Goal: Task Accomplishment & Management: Use online tool/utility

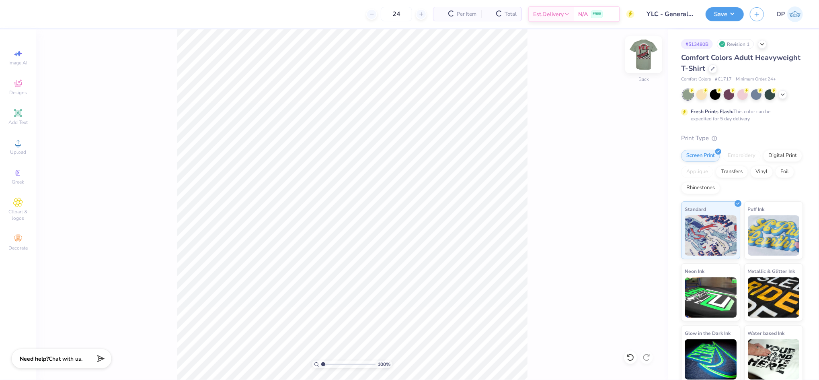
click at [645, 63] on img at bounding box center [644, 55] width 32 height 32
click at [12, 144] on div "Upload" at bounding box center [18, 147] width 28 height 24
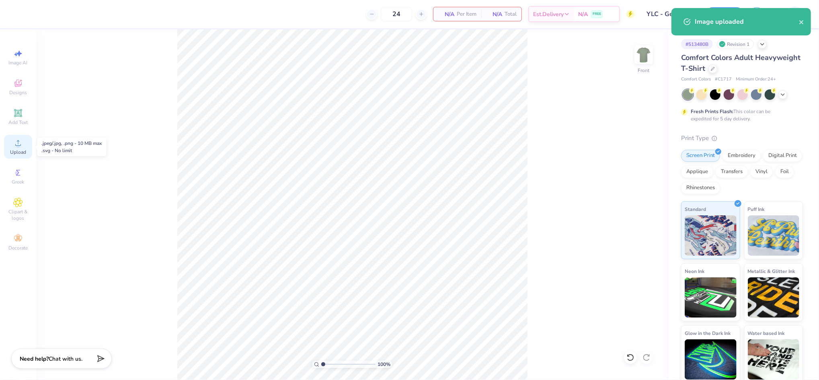
click at [18, 149] on span "Upload" at bounding box center [18, 152] width 16 height 6
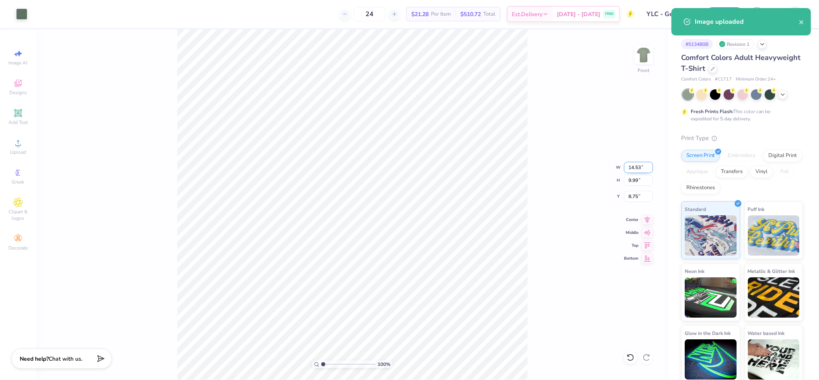
click at [631, 166] on input "14.53" at bounding box center [638, 167] width 29 height 11
type input "12.00"
type input "8.25"
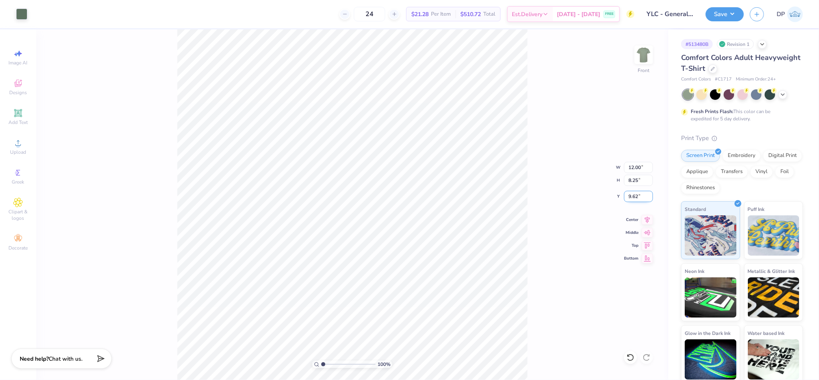
click at [632, 196] on input "9.62" at bounding box center [638, 196] width 29 height 11
type input "3.00"
click at [539, 138] on div "100 % Front W 12.00 12.00 " H 8.25 8.25 " Y 3.00 3.00 " Center Middle Top Bottom" at bounding box center [352, 204] width 632 height 350
click at [529, 164] on div "100 % Front W 12.00 12.00 " H 8.25 8.25 " Y 3.00 3.00 " Center Middle Top Bottom" at bounding box center [352, 204] width 632 height 350
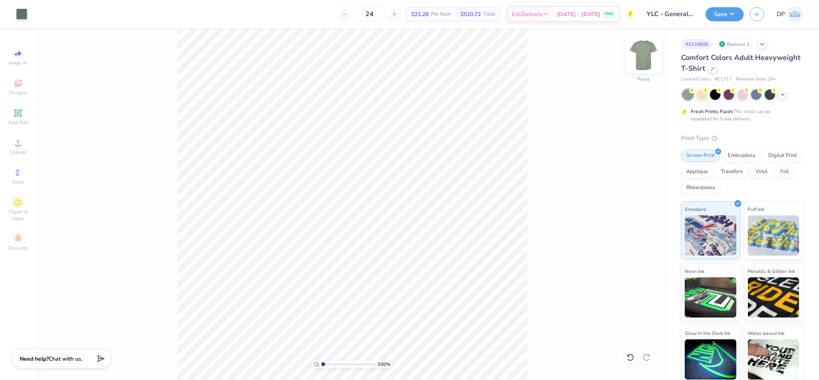
click at [654, 53] on img at bounding box center [644, 55] width 32 height 32
click at [25, 150] on span "Upload" at bounding box center [18, 152] width 16 height 6
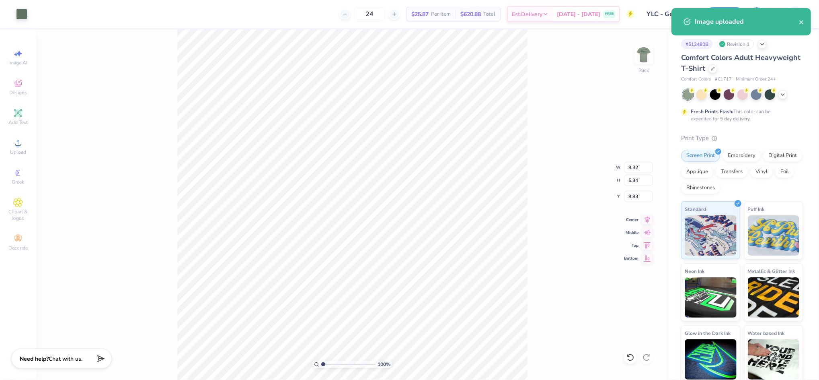
type input "4.13"
click at [13, 115] on icon at bounding box center [18, 113] width 10 height 10
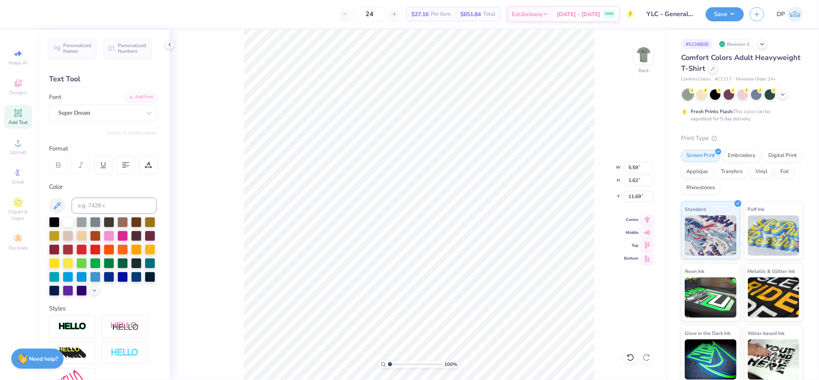
scroll to position [9, 1]
type textarea "YLC"
click at [132, 99] on div "Add Font" at bounding box center [141, 96] width 32 height 9
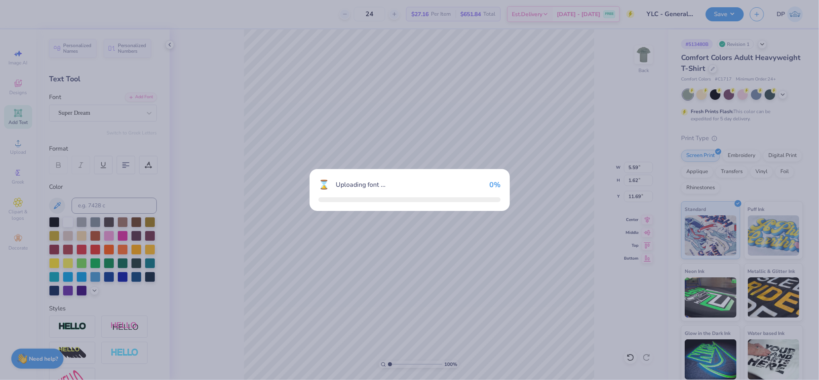
type input "4.14"
type input "1.65"
type input "11.67"
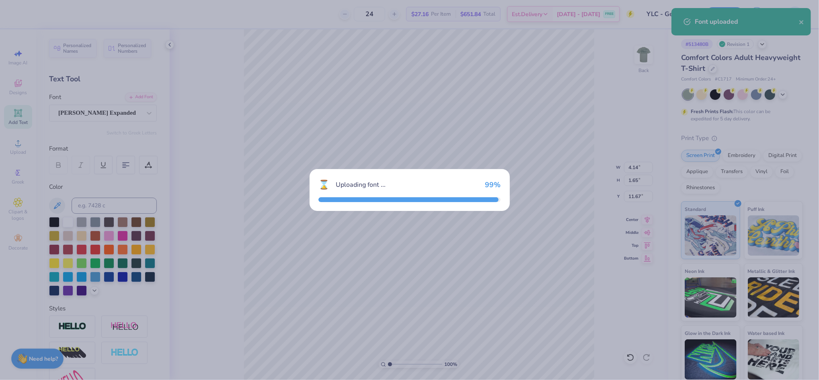
type input "6.23"
type input "1.59"
type input "11.70"
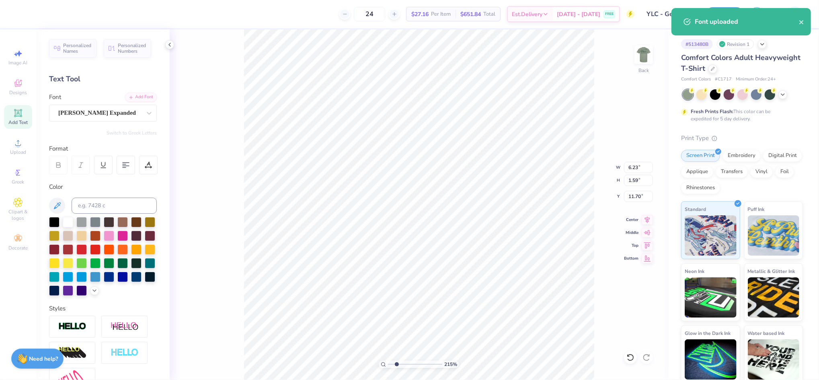
drag, startPoint x: 390, startPoint y: 363, endPoint x: 396, endPoint y: 363, distance: 6.1
type input "2.23"
click at [396, 363] on input "range" at bounding box center [415, 363] width 54 height 7
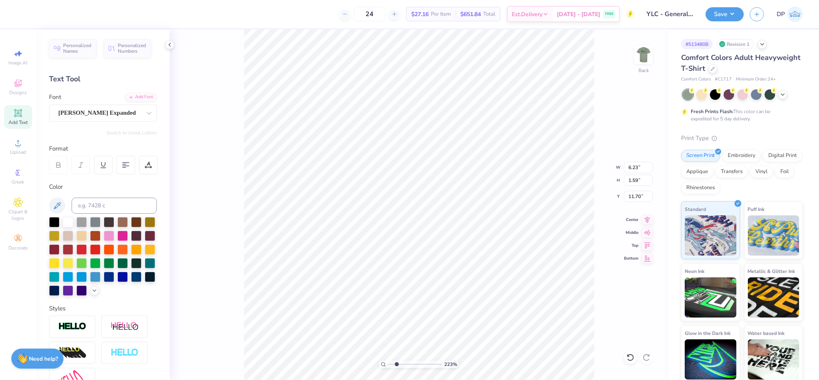
type input "6.91"
type input "7.63"
type input "1.95"
type input "7.64"
click at [150, 169] on div at bounding box center [148, 165] width 18 height 18
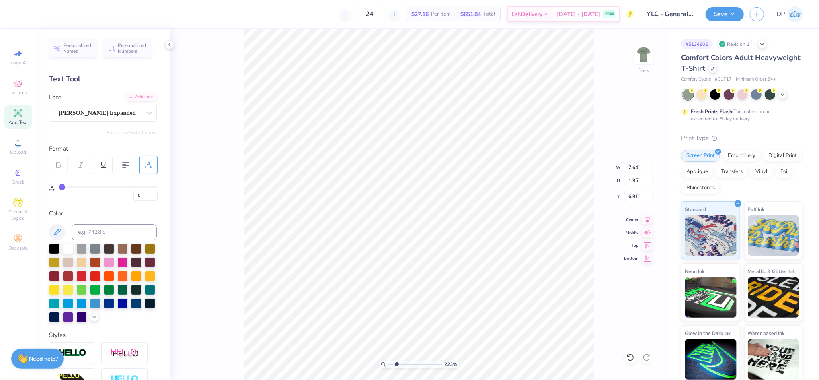
click at [69, 187] on div "0" at bounding box center [108, 193] width 99 height 14
type input "2"
type input "3"
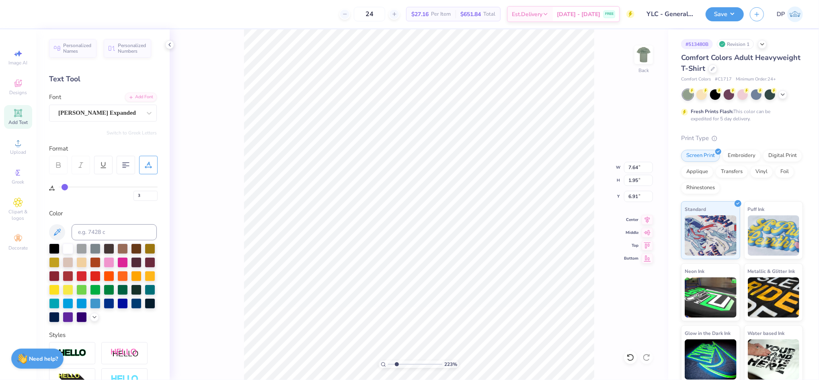
type input "4"
click at [66, 186] on input "range" at bounding box center [108, 186] width 99 height 1
type input "7.86"
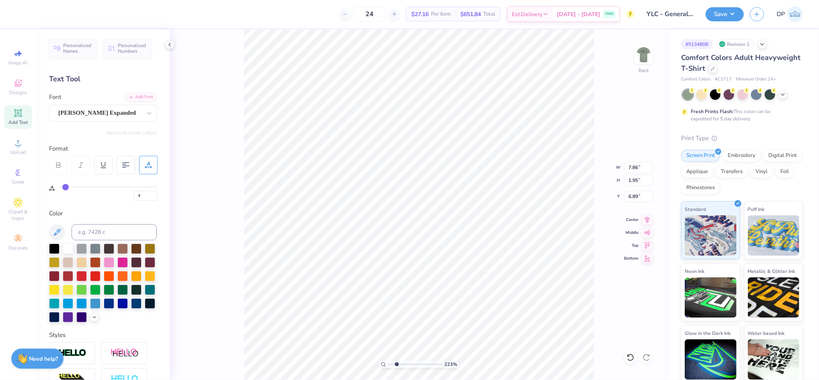
type input "6.89"
type input "3"
type input "4"
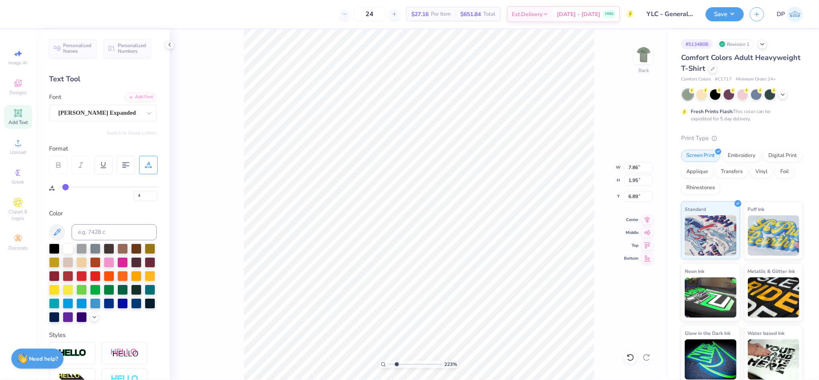
type input "5"
click at [66, 187] on input "range" at bounding box center [108, 186] width 99 height 1
type input "8.14"
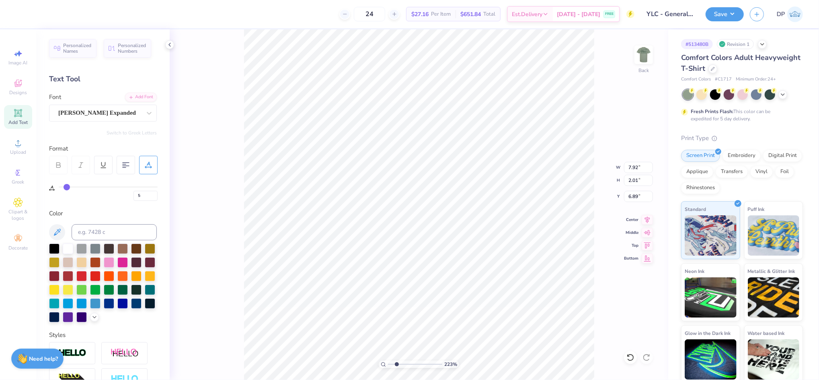
type input "2.01"
type input "6.84"
drag, startPoint x: 397, startPoint y: 362, endPoint x: 401, endPoint y: 361, distance: 4.2
type input "3.26"
click at [402, 363] on input "range" at bounding box center [415, 363] width 54 height 7
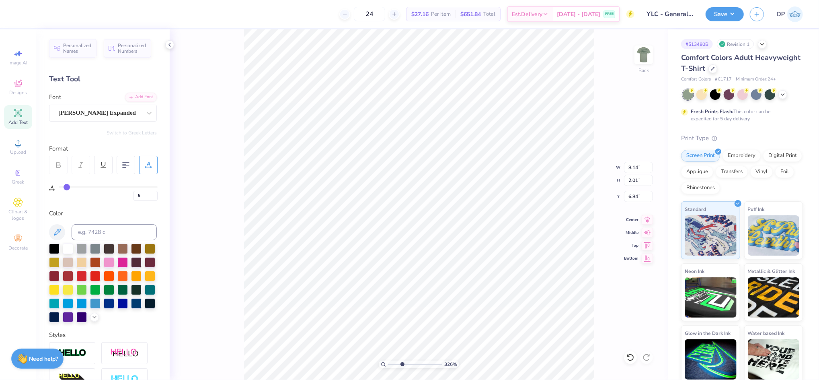
type input "6.87"
type input "8.17"
drag, startPoint x: 403, startPoint y: 364, endPoint x: 391, endPoint y: 366, distance: 11.8
type input "1.28"
click at [391, 366] on input "range" at bounding box center [415, 363] width 54 height 7
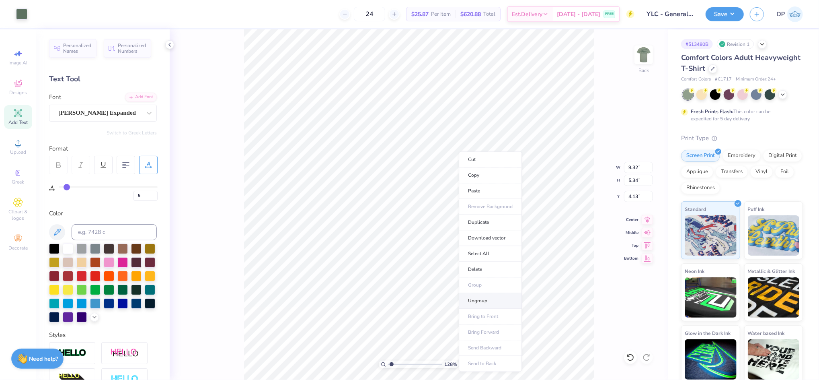
click at [493, 297] on li "Ungroup" at bounding box center [490, 301] width 63 height 16
click at [120, 233] on input at bounding box center [114, 232] width 85 height 16
click at [633, 356] on icon at bounding box center [630, 356] width 7 height 7
click at [129, 231] on input at bounding box center [114, 232] width 85 height 16
type input "5615"
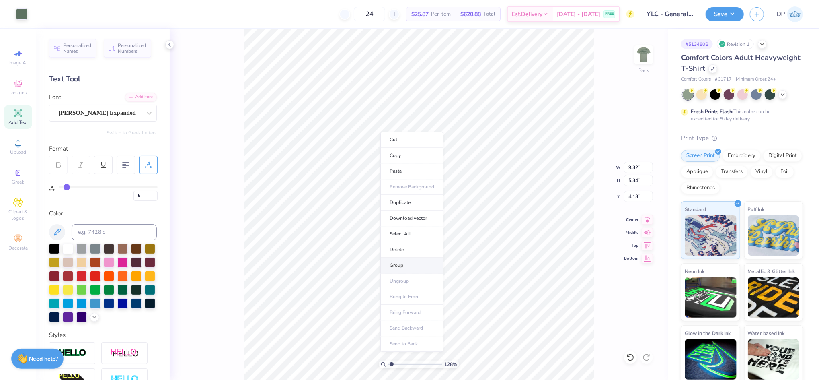
click at [399, 264] on li "Group" at bounding box center [411, 265] width 63 height 16
click at [631, 168] on input "9.32" at bounding box center [638, 167] width 29 height 11
click at [632, 166] on input "9.32" at bounding box center [638, 167] width 29 height 11
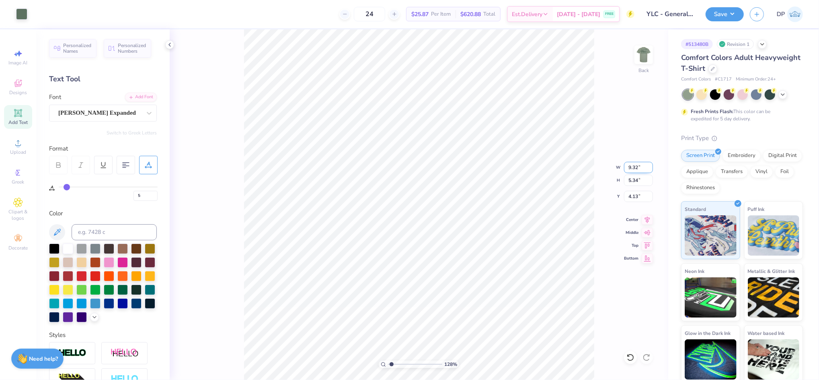
click at [632, 166] on input "9.32" at bounding box center [638, 167] width 29 height 11
type input "3.00"
type input "1.72"
type input "5.94"
click at [635, 168] on input "3.00" at bounding box center [638, 167] width 29 height 11
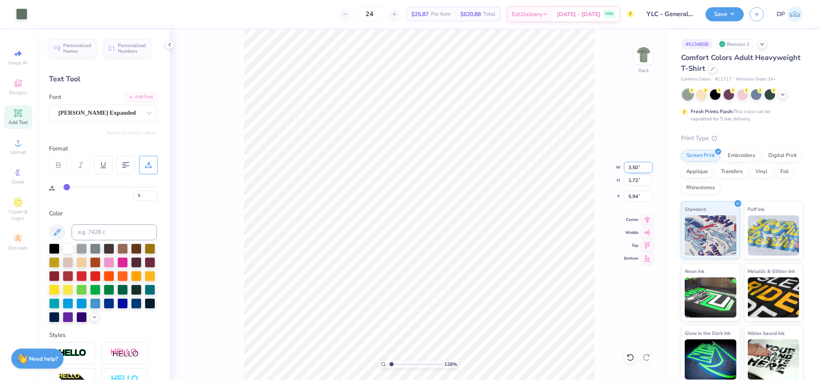
type input "3.50"
type input "2.01"
type input "5.80"
click at [632, 191] on input "5.80" at bounding box center [638, 196] width 29 height 11
click at [630, 187] on div "128 % Back W 3.50 3.50 " H 2.01 2.01 " Y 5.80 5.80 " Center Middle Top Bottom" at bounding box center [419, 204] width 499 height 350
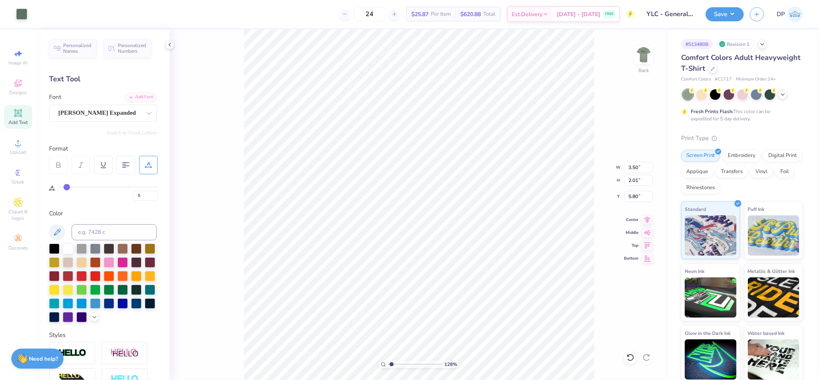
click at [630, 187] on div "128 % Back W 3.50 3.50 " H 2.01 2.01 " Y 5.80 5.80 " Center Middle Top Bottom" at bounding box center [419, 204] width 499 height 350
click at [634, 195] on input "5.80" at bounding box center [638, 196] width 29 height 11
type input "3.00"
click at [645, 55] on img at bounding box center [644, 55] width 32 height 32
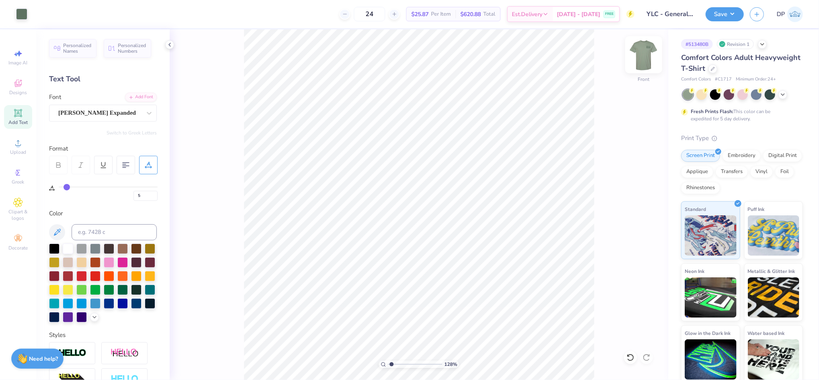
click at [640, 60] on img at bounding box center [644, 55] width 32 height 32
click at [640, 60] on img at bounding box center [644, 55] width 16 height 16
click at [719, 16] on button "Save" at bounding box center [725, 13] width 38 height 14
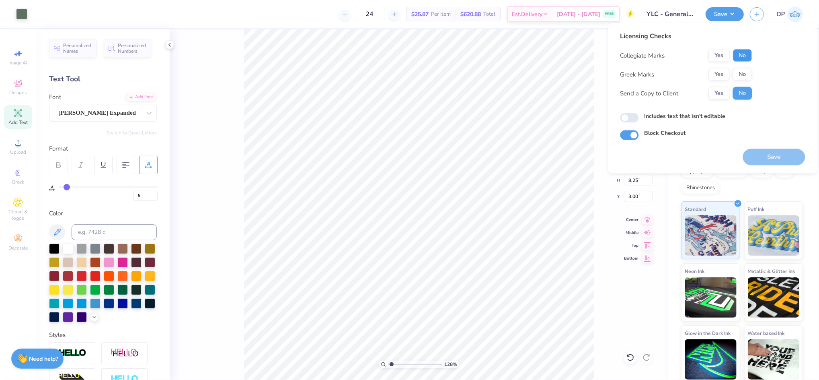
click at [743, 56] on button "No" at bounding box center [742, 55] width 19 height 13
click at [714, 94] on button "Yes" at bounding box center [719, 93] width 21 height 13
click at [692, 115] on label "Includes text that isn't editable" at bounding box center [684, 116] width 81 height 8
click at [639, 115] on input "Includes text that isn't editable" at bounding box center [629, 118] width 18 height 10
checkbox input "true"
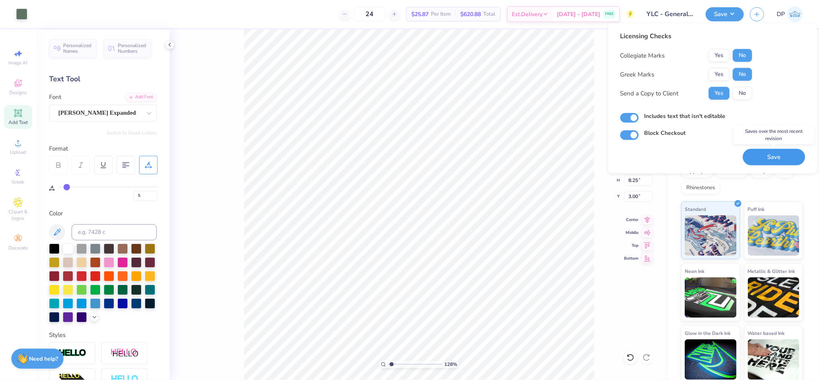
click at [757, 156] on button "Save" at bounding box center [774, 157] width 62 height 16
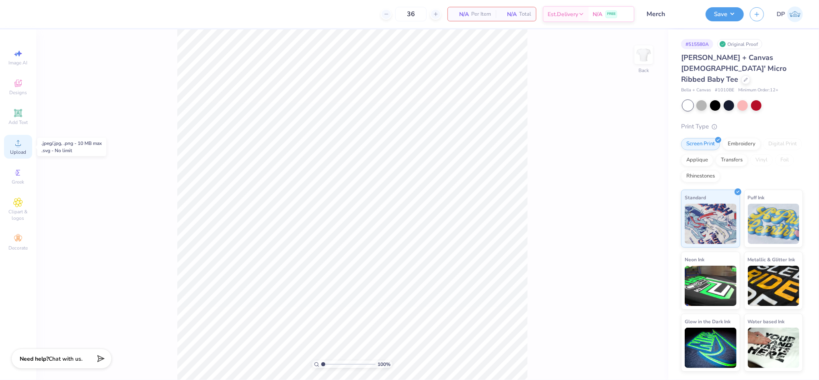
click at [21, 146] on icon at bounding box center [18, 143] width 10 height 10
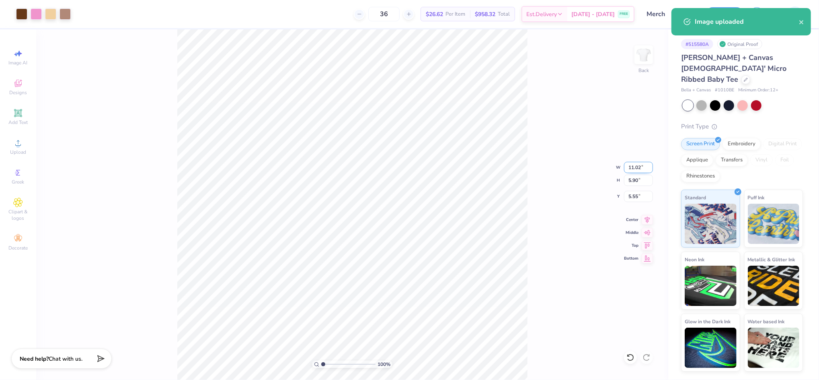
click at [633, 165] on input "11.02" at bounding box center [638, 167] width 29 height 11
click at [633, 164] on input "11.02" at bounding box center [638, 167] width 29 height 11
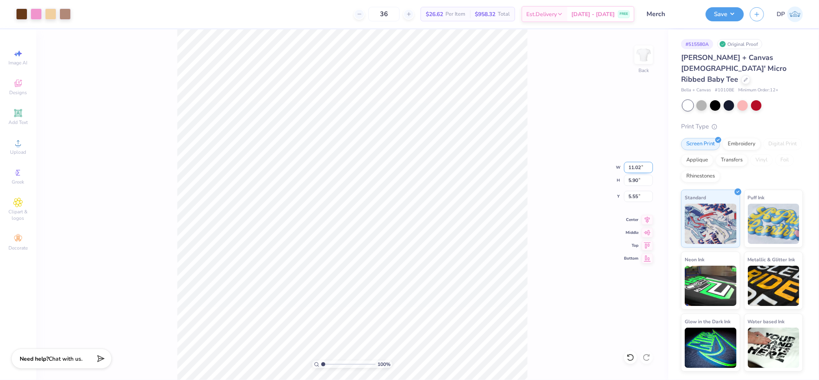
click at [626, 169] on input "11.02" at bounding box center [638, 167] width 29 height 11
type input "9.00"
type input "4.82"
click at [634, 192] on input "6.09" at bounding box center [638, 196] width 29 height 11
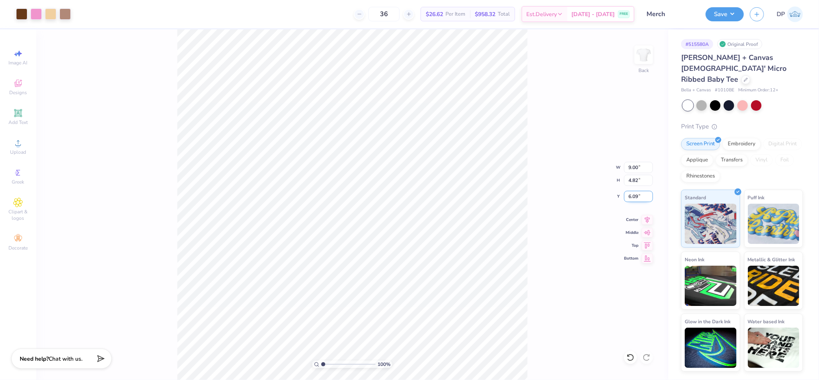
click at [634, 192] on input "6.09" at bounding box center [638, 196] width 29 height 11
click at [634, 192] on input "3.00" at bounding box center [638, 196] width 29 height 11
type input "2.00"
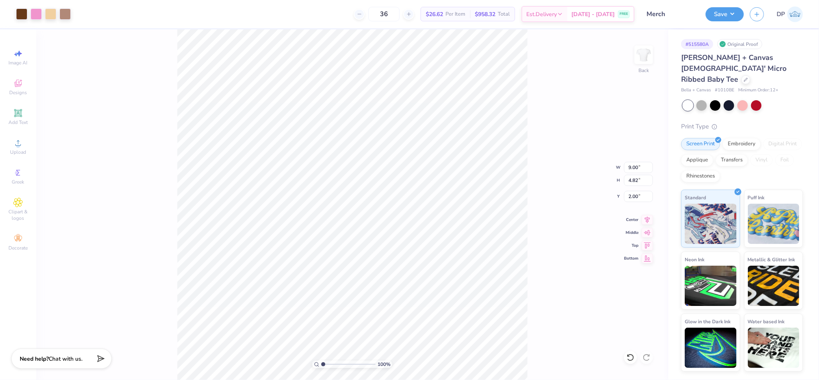
click at [527, 182] on div "100 % Back W 9.00 9.00 " H 4.82 4.82 " Y 2.00 2.00 " Center Middle Top Bottom" at bounding box center [352, 204] width 632 height 350
click at [629, 172] on input "9.00" at bounding box center [638, 167] width 29 height 11
type input "8.00"
type input "4.29"
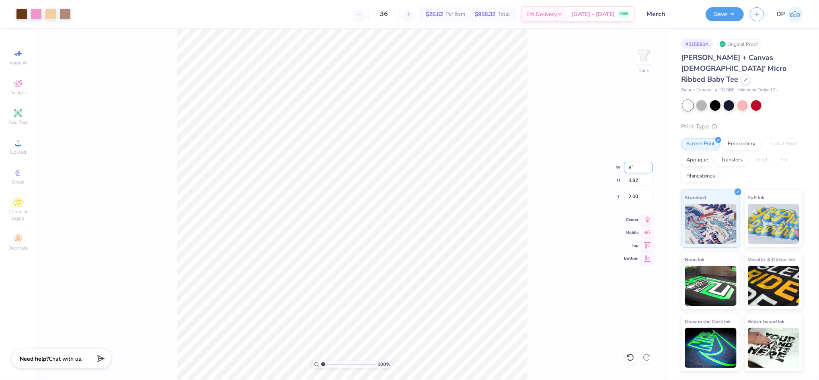
type input "2.27"
click at [631, 165] on input "8.00" at bounding box center [638, 167] width 29 height 11
type input "11.07"
type input "5.93"
type input "1.44"
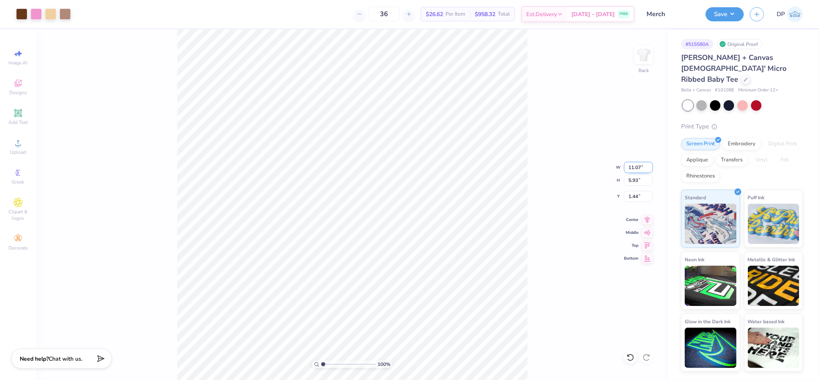
click at [635, 167] on input "11.07" at bounding box center [638, 167] width 29 height 11
type input "8.50"
type input "4.55"
type input "2.13"
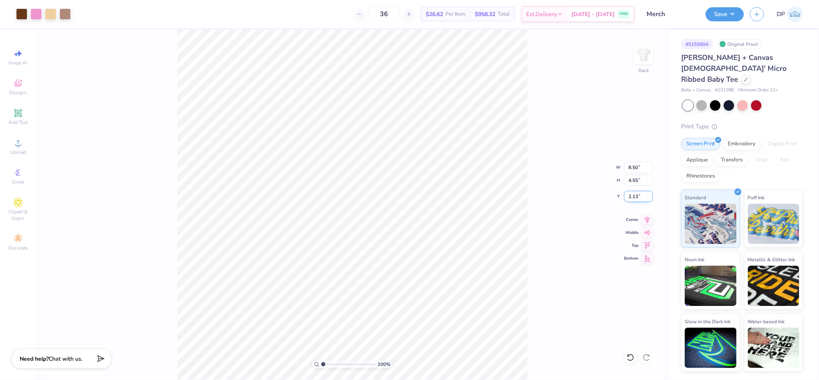
click at [633, 196] on input "2.13" at bounding box center [638, 196] width 29 height 11
click at [632, 196] on input "2.13" at bounding box center [638, 196] width 29 height 11
type input "2.00"
type input "2.04"
click at [329, 363] on input "range" at bounding box center [348, 363] width 54 height 7
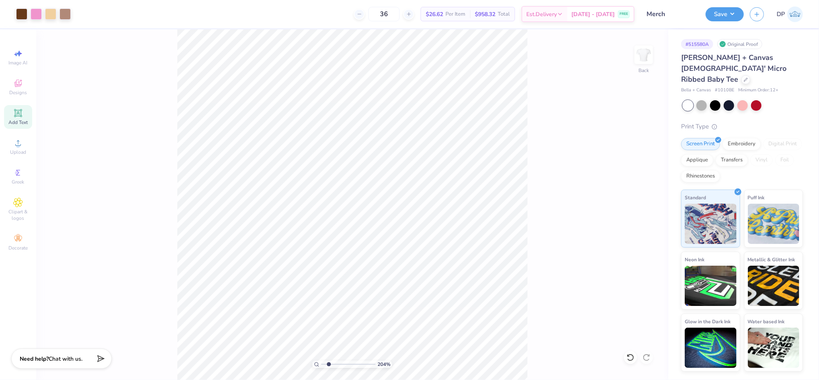
click at [22, 118] on div "Add Text" at bounding box center [18, 117] width 28 height 24
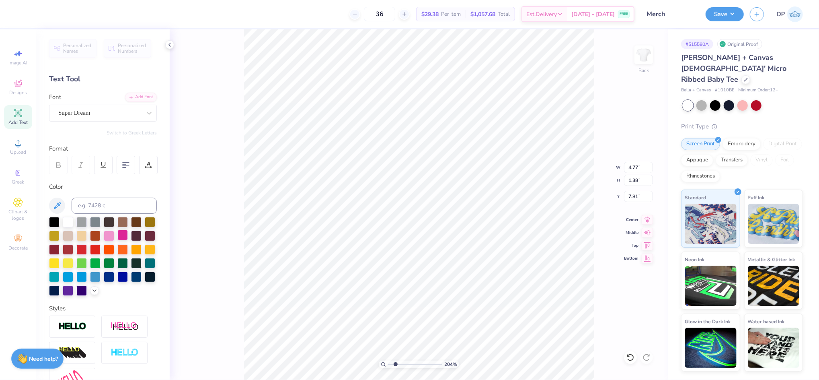
click at [128, 236] on div at bounding box center [122, 235] width 10 height 10
type textarea "Alpha Chi Omega"
type input "1"
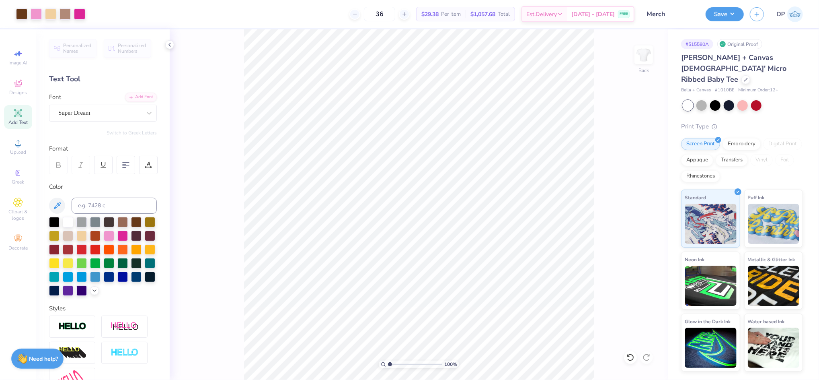
click at [388, 367] on input "range" at bounding box center [415, 363] width 54 height 7
type input "7.52"
type input "0.92"
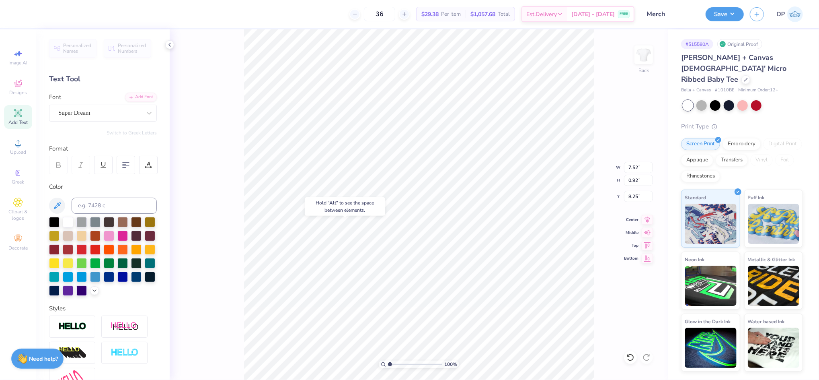
type input "8.04"
click at [134, 95] on div "Add Font" at bounding box center [141, 96] width 32 height 9
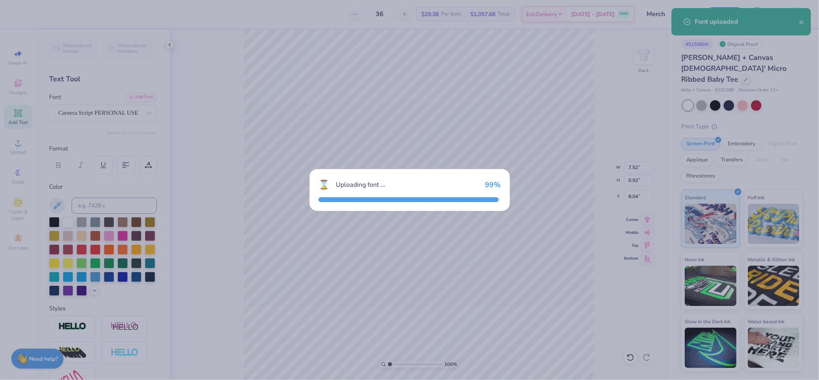
type input "7.31"
type input "1.17"
type input "7.92"
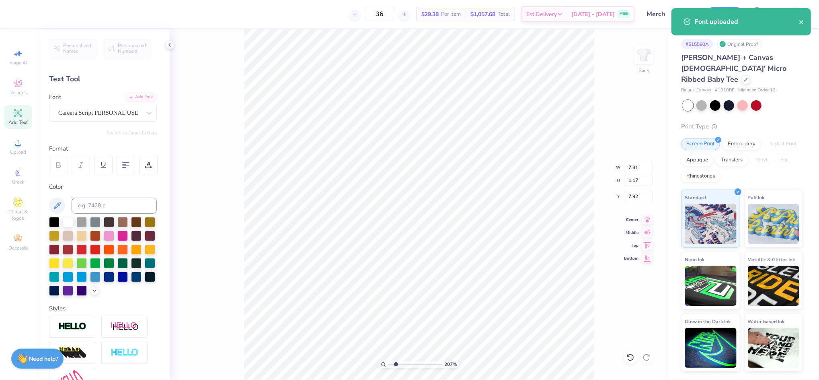
drag, startPoint x: 390, startPoint y: 364, endPoint x: 396, endPoint y: 364, distance: 5.2
type input "2.07"
click at [396, 364] on input "range" at bounding box center [415, 363] width 54 height 7
type input "2.50"
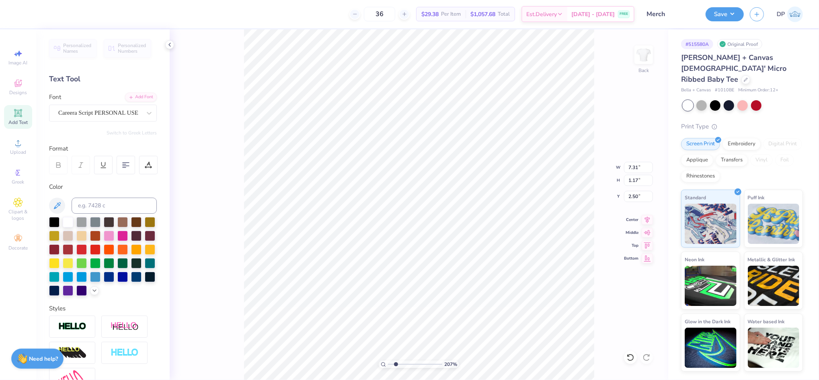
type input "8.48"
type input "1.36"
type input "2.31"
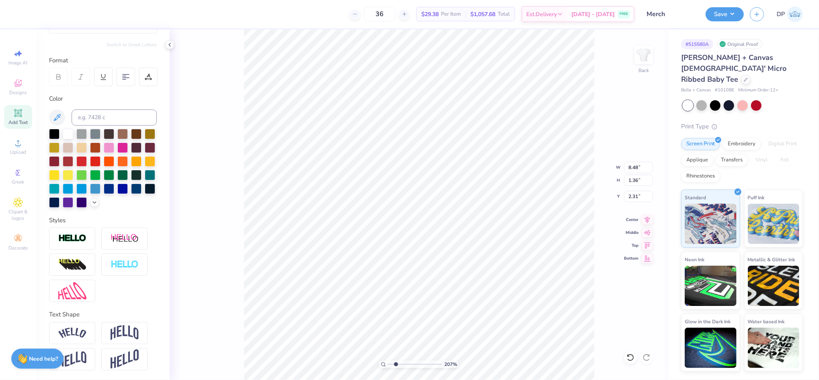
scroll to position [101, 0]
click at [126, 333] on img at bounding box center [125, 332] width 28 height 15
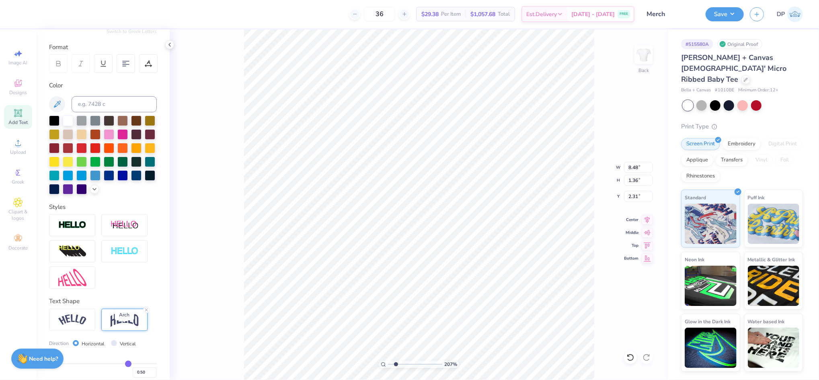
type input "2.64"
type input "1.67"
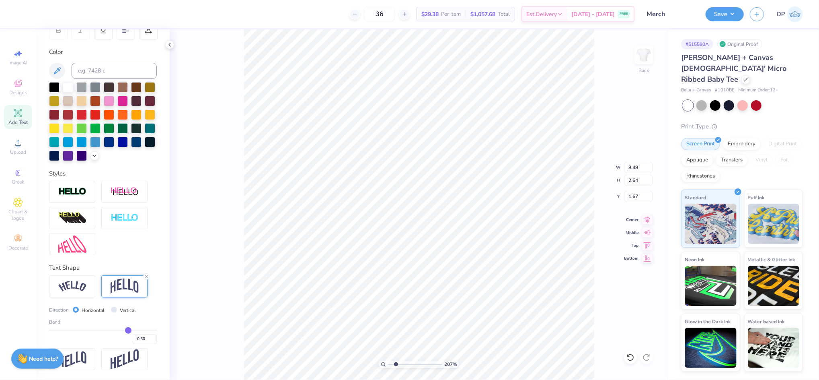
scroll to position [148, 0]
type input "0.18"
click at [107, 329] on input "range" at bounding box center [103, 329] width 108 height 1
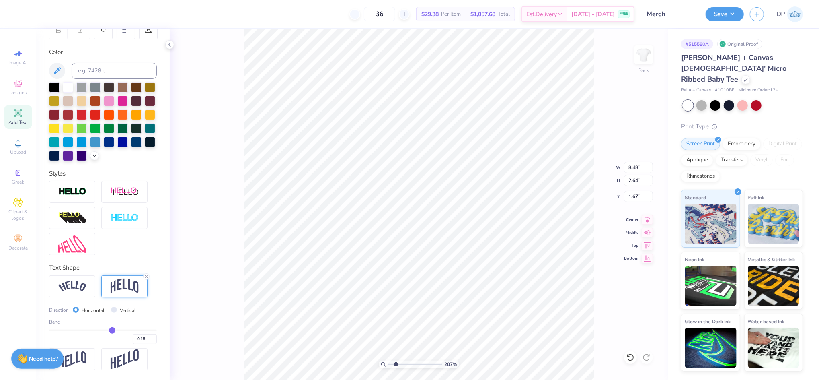
type input "1.68"
type input "2.00"
type input "0.23"
type input "0.24"
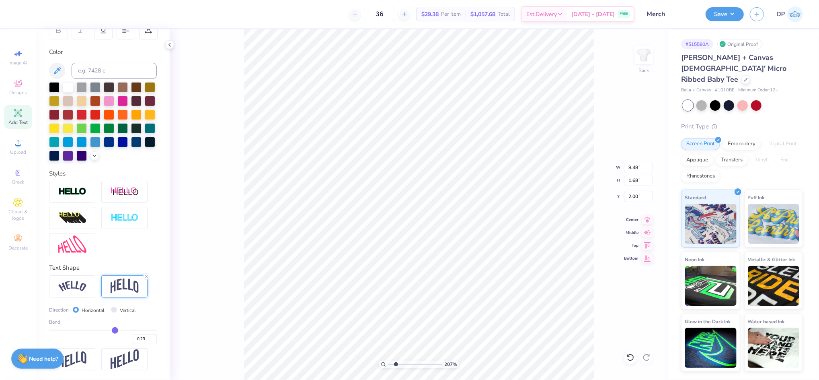
type input "0.24"
click at [110, 330] on input "range" at bounding box center [103, 329] width 108 height 1
type input "1.80"
type input "1.94"
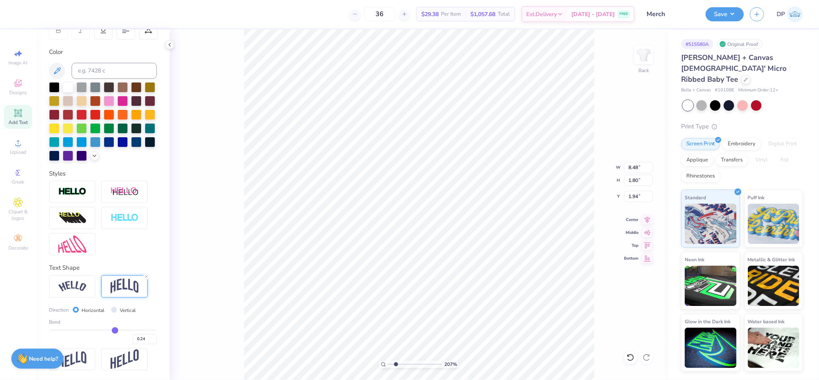
type input "0.23"
type input "0.22"
type input "0.21"
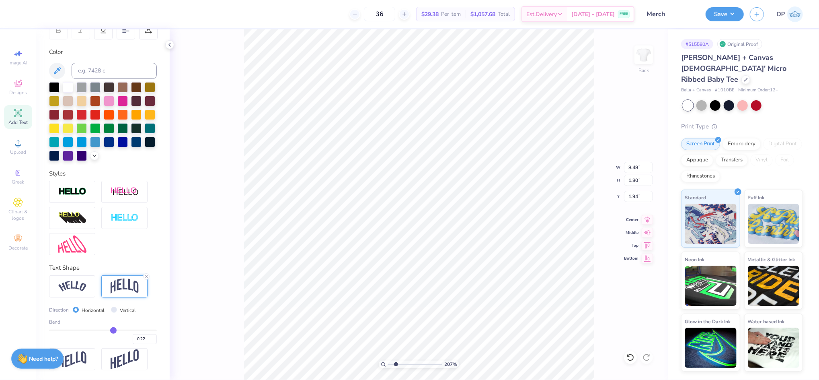
type input "0.21"
type input "0.2"
type input "0.20"
type input "0.19"
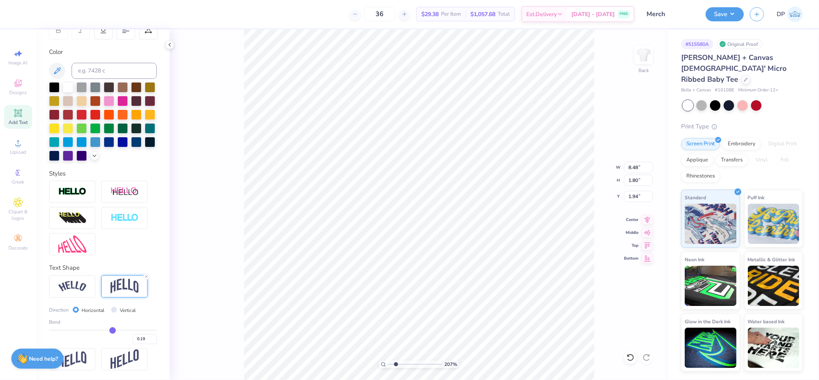
type input "0.18"
type input "0.17"
type input "0.16"
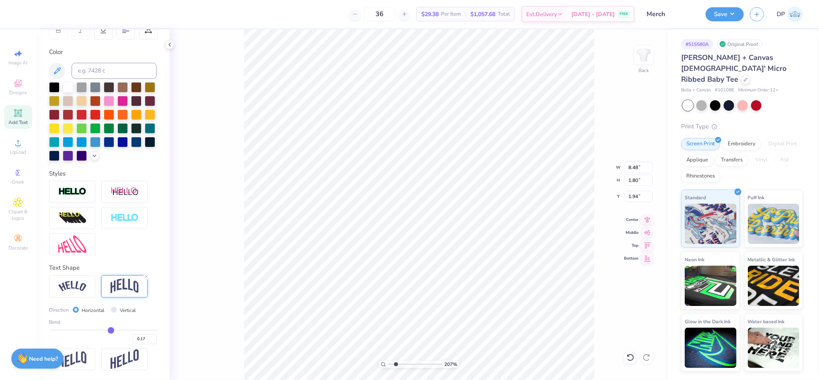
type input "0.16"
type input "0.15"
type input "0.14"
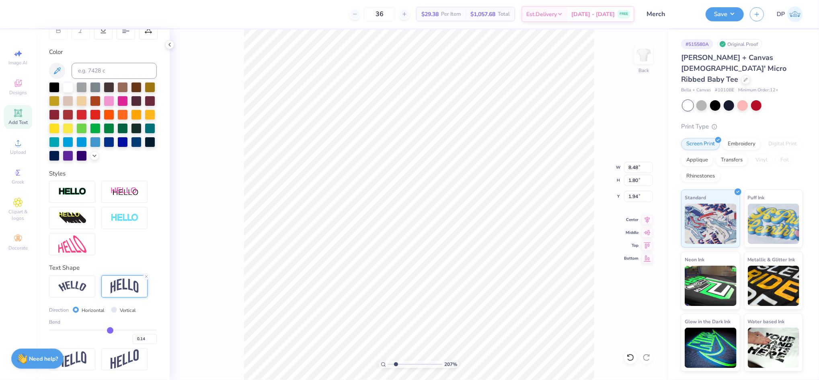
drag, startPoint x: 110, startPoint y: 330, endPoint x: 105, endPoint y: 330, distance: 4.8
type input "0.14"
click at [105, 330] on input "range" at bounding box center [103, 329] width 108 height 1
type input "1.61"
type input "2.04"
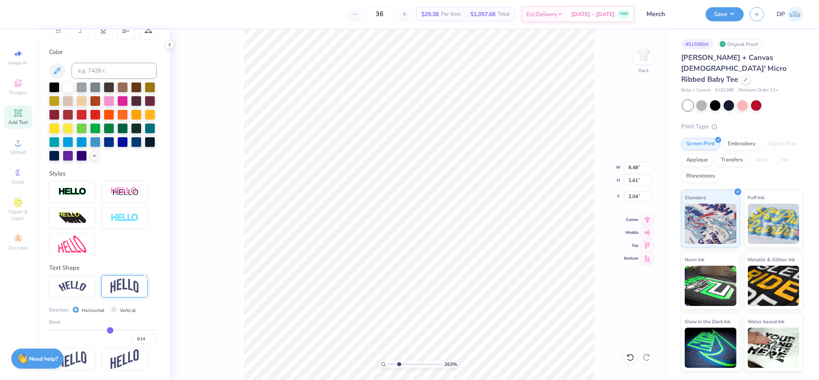
drag, startPoint x: 394, startPoint y: 362, endPoint x: 399, endPoint y: 364, distance: 5.5
type input "2.63"
click at [399, 364] on input "range" at bounding box center [415, 363] width 54 height 7
type input "2.00"
type input "8.50"
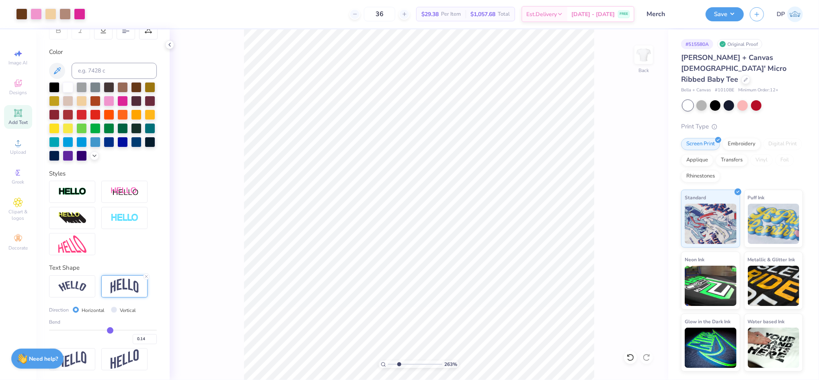
click at [16, 117] on icon at bounding box center [18, 113] width 8 height 8
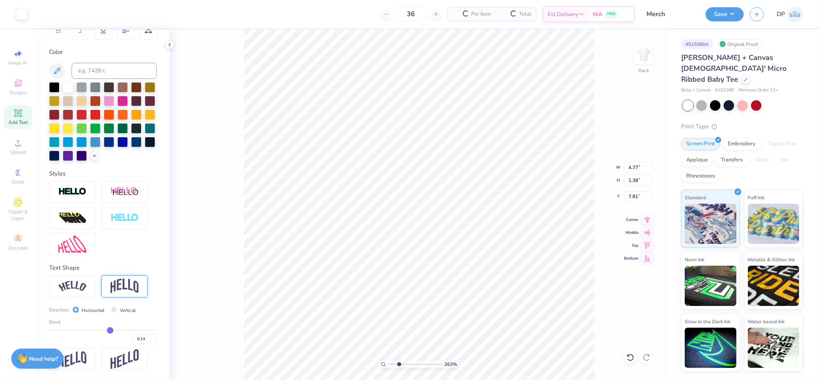
scroll to position [101, 0]
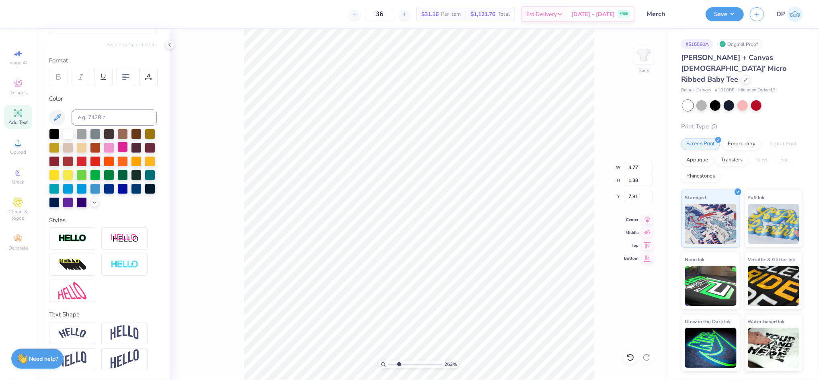
click at [128, 142] on div at bounding box center [122, 147] width 10 height 10
type input "1.50"
type input "0.43"
type input "7.11"
type textarea "EST. 1885"
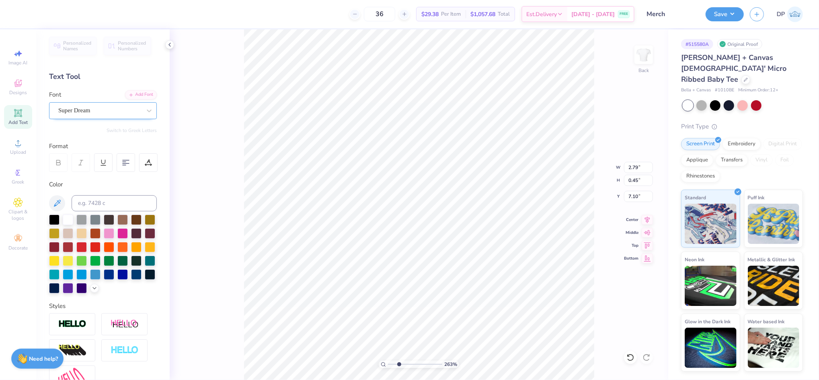
scroll to position [0, 0]
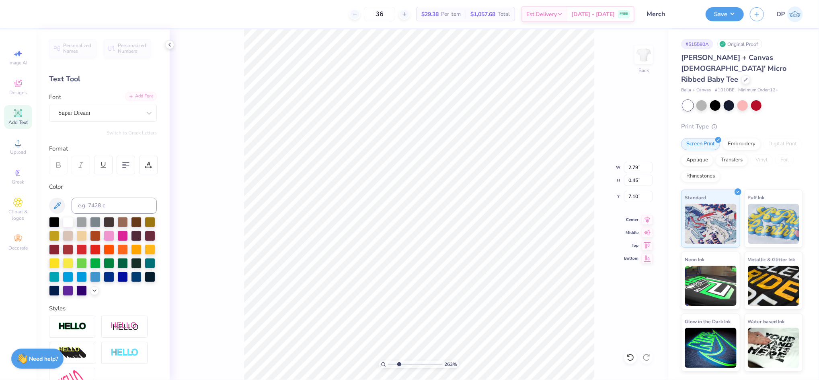
click at [140, 98] on div "Add Font" at bounding box center [141, 96] width 32 height 9
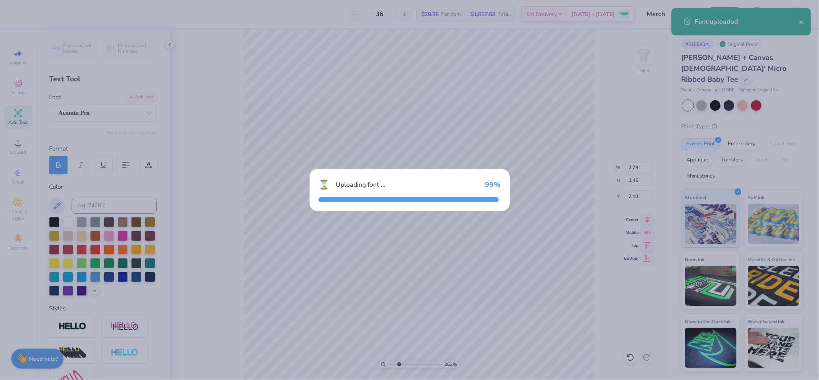
type input "2.64"
type input "0.44"
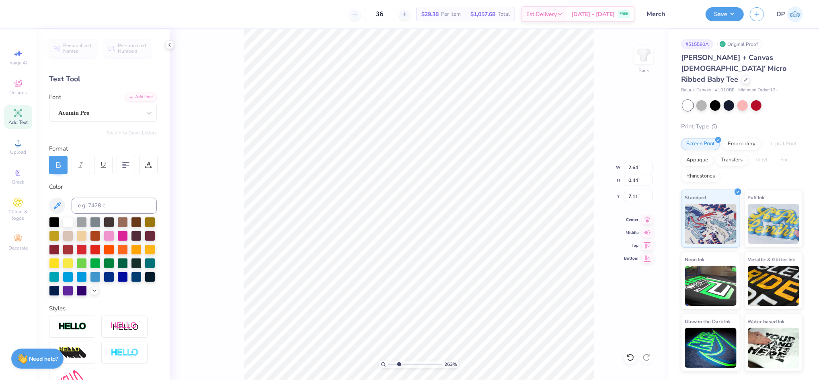
type input "6.20"
type input "2.24"
type input "0.37"
type input "8.50"
type input "4.57"
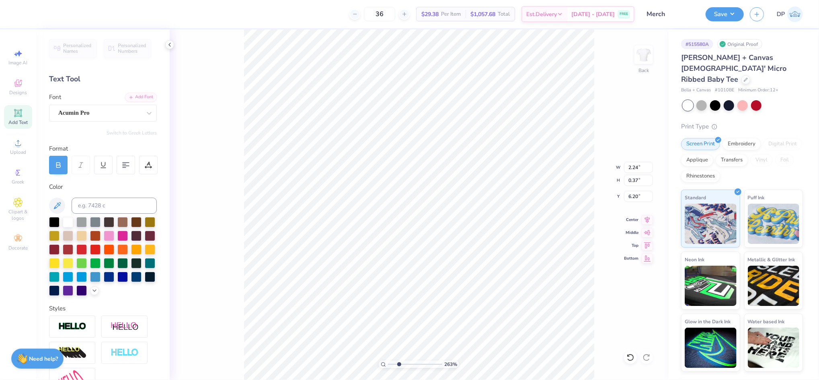
type input "2.00"
click at [525, 270] on li "Ungroup" at bounding box center [521, 271] width 63 height 16
type input "0.96"
type input "0.53"
type input "2.55"
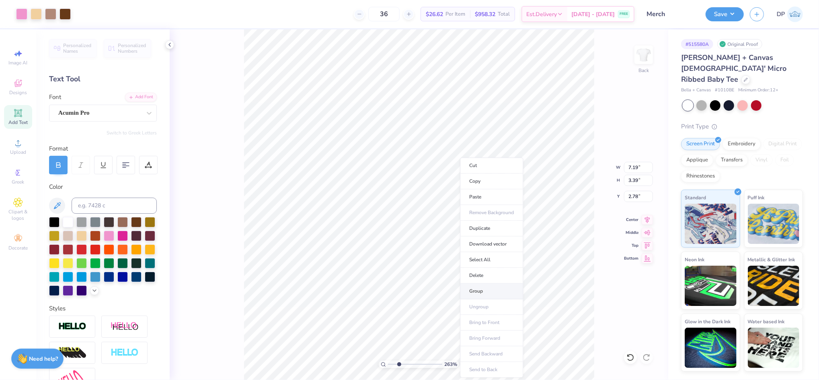
click at [494, 285] on li "Group" at bounding box center [491, 291] width 63 height 16
type input "8.50"
type input "4.57"
type input "2.00"
click at [369, 338] on li "Send to Back" at bounding box center [373, 341] width 63 height 16
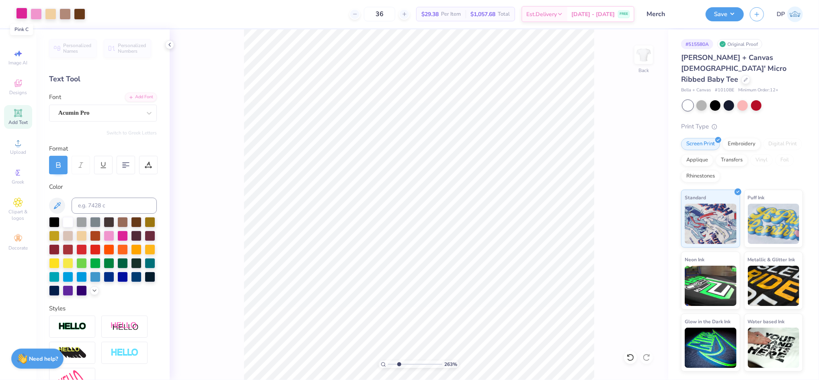
click at [21, 11] on div at bounding box center [21, 13] width 11 height 11
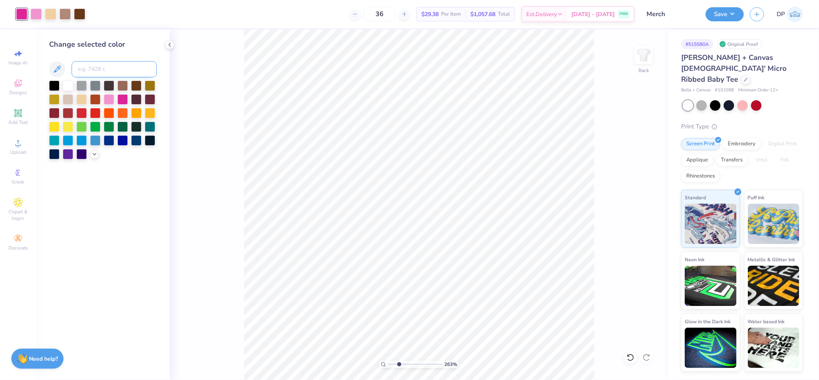
click at [118, 71] on input at bounding box center [114, 69] width 85 height 16
type input "1545"
drag, startPoint x: 398, startPoint y: 362, endPoint x: 359, endPoint y: 372, distance: 39.4
type input "1"
click at [388, 367] on input "range" at bounding box center [415, 363] width 54 height 7
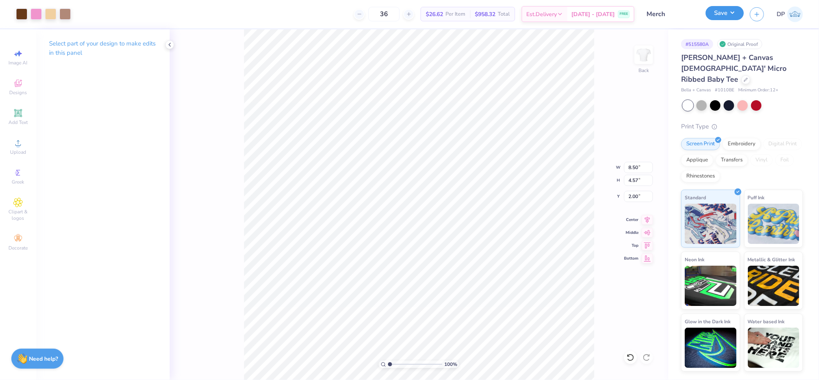
click at [719, 12] on button "Save" at bounding box center [725, 13] width 38 height 14
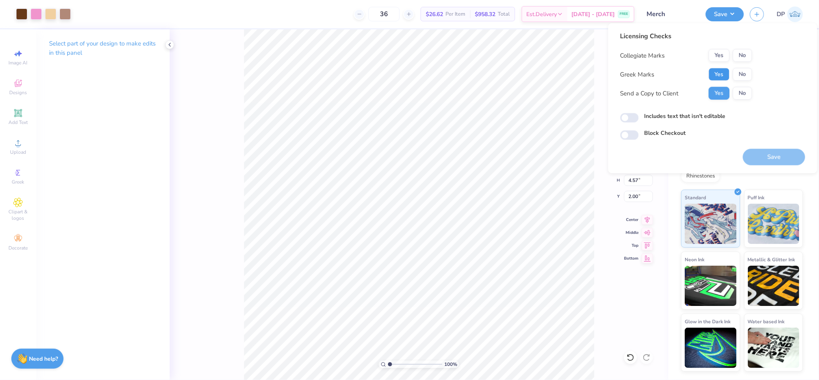
click at [711, 72] on button "Yes" at bounding box center [719, 74] width 21 height 13
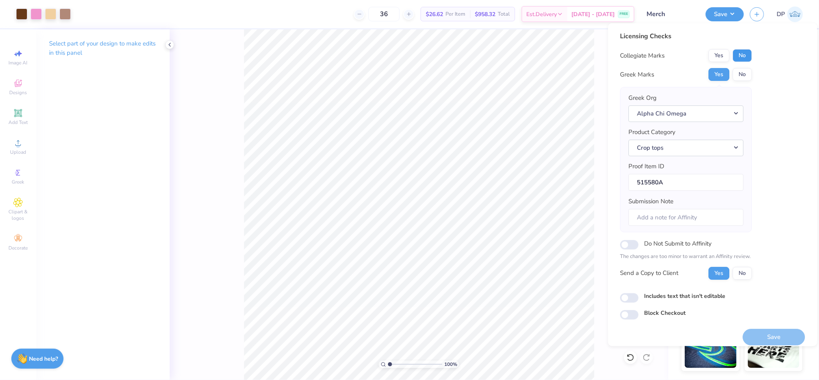
click at [741, 55] on button "No" at bounding box center [742, 55] width 19 height 13
click at [671, 294] on label "Includes text that isn't editable" at bounding box center [684, 295] width 81 height 8
click at [639, 294] on input "Includes text that isn't editable" at bounding box center [629, 297] width 18 height 10
click at [671, 294] on label "Includes text that isn't editable" at bounding box center [684, 295] width 81 height 8
click at [639, 294] on input "Includes text that isn't editable" at bounding box center [629, 297] width 18 height 10
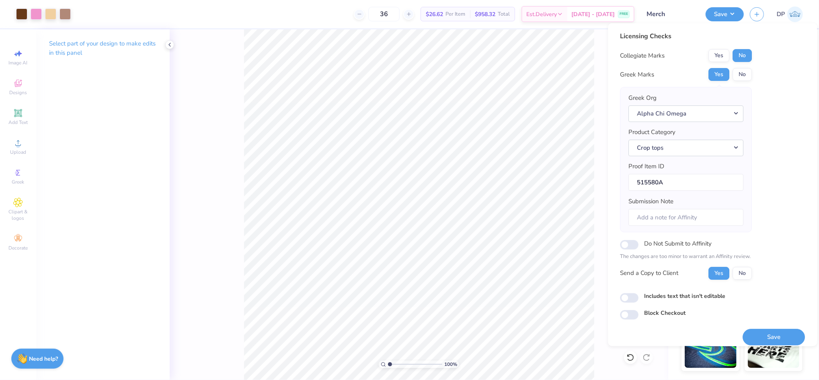
click at [672, 298] on label "Includes text that isn't editable" at bounding box center [684, 295] width 81 height 8
click at [639, 298] on input "Includes text that isn't editable" at bounding box center [629, 297] width 18 height 10
click at [675, 295] on label "Includes text that isn't editable" at bounding box center [684, 295] width 81 height 8
click at [639, 295] on input "Includes text that isn't editable" at bounding box center [629, 297] width 18 height 10
checkbox input "false"
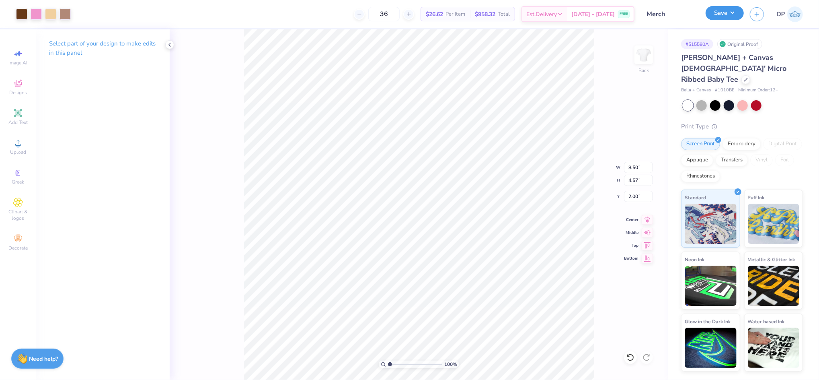
click at [722, 17] on button "Save" at bounding box center [725, 13] width 38 height 14
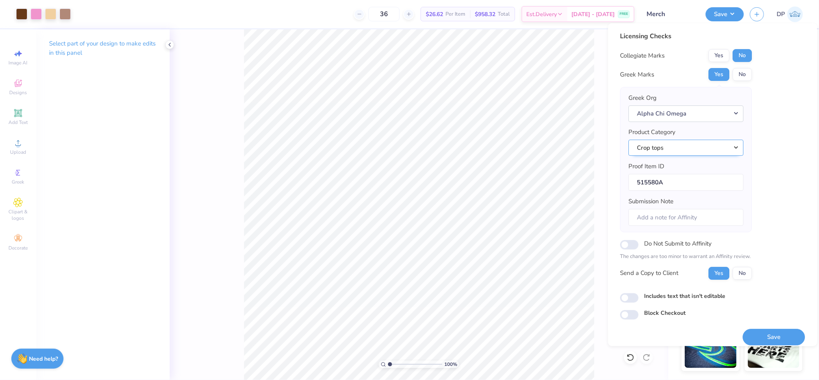
click at [714, 144] on button "Crop tops" at bounding box center [686, 147] width 115 height 16
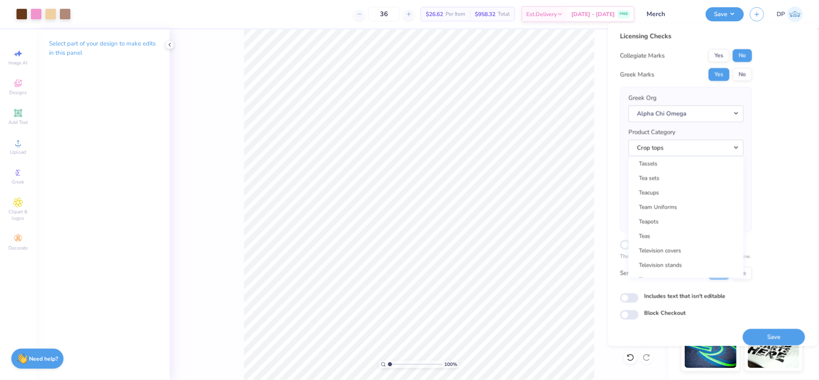
scroll to position [13068, 0]
click at [789, 183] on div "Licensing Checks Collegiate Marks Yes No Greek Marks Yes No Greek Org Alpha Chi…" at bounding box center [712, 175] width 185 height 288
click at [771, 161] on div "Licensing Checks Collegiate Marks Yes No Greek Marks Yes No Greek Org Alpha Chi…" at bounding box center [712, 175] width 185 height 288
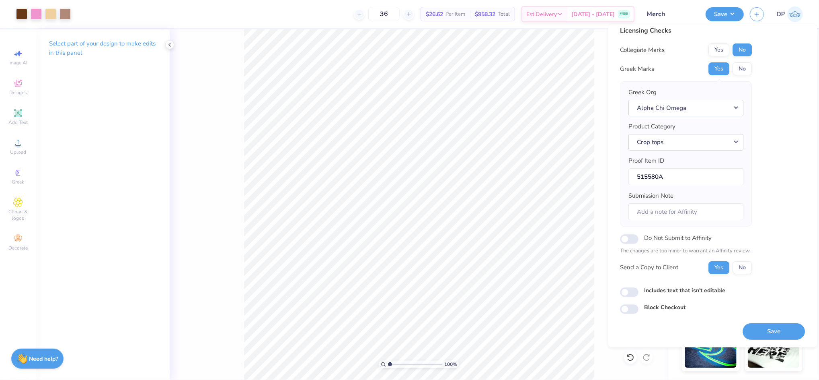
scroll to position [7, 0]
click at [751, 329] on button "Save" at bounding box center [774, 330] width 62 height 16
